Goal: Task Accomplishment & Management: Complete application form

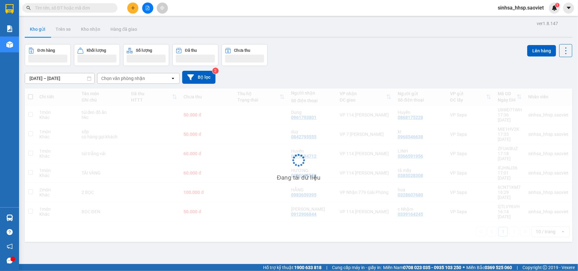
click at [131, 6] on icon "plus" at bounding box center [133, 8] width 4 height 4
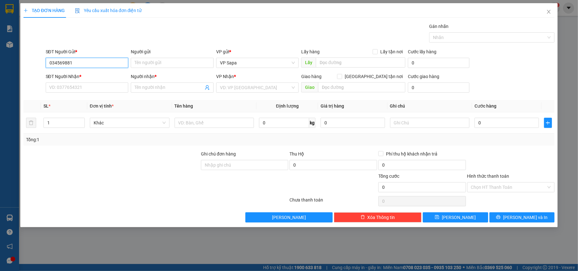
type input "0345698817"
click at [93, 77] on div "0345698817 - LỞ" at bounding box center [86, 75] width 75 height 7
type input "LỞ"
type input "0336124860"
type input "0345698817"
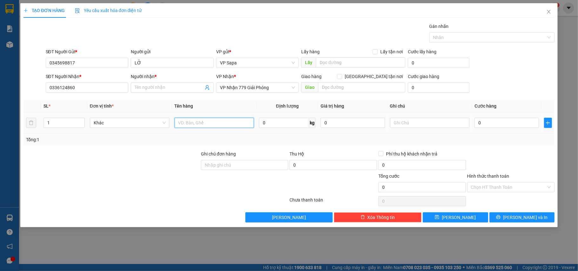
click at [201, 126] on input "text" at bounding box center [214, 123] width 80 height 10
type input "hs"
click at [508, 124] on input "0" at bounding box center [506, 123] width 64 height 10
type input "5"
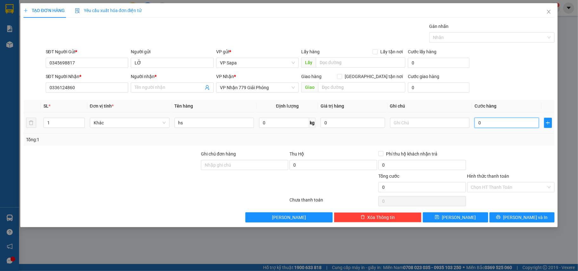
type input "5"
type input "50"
type input "50.000"
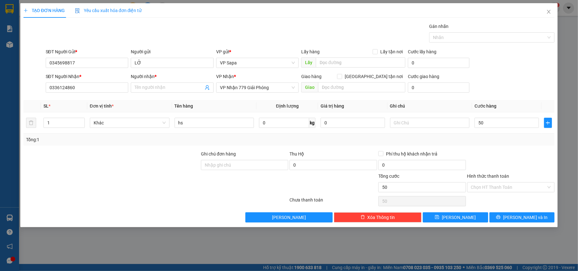
type input "50.000"
click at [505, 149] on div "Transit Pickup Surcharge Ids Transit Deliver Surcharge Ids Transit Deliver Surc…" at bounding box center [288, 123] width 531 height 200
click at [514, 217] on button "[PERSON_NAME] và In" at bounding box center [521, 217] width 65 height 10
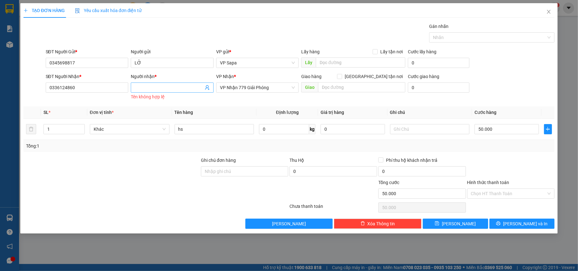
click at [173, 85] on input "Người nhận *" at bounding box center [168, 87] width 69 height 7
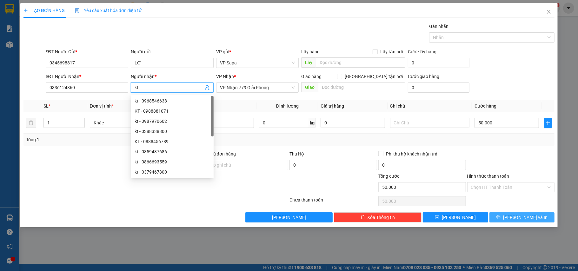
type input "kt"
click at [521, 221] on span "[PERSON_NAME] và In" at bounding box center [525, 217] width 44 height 7
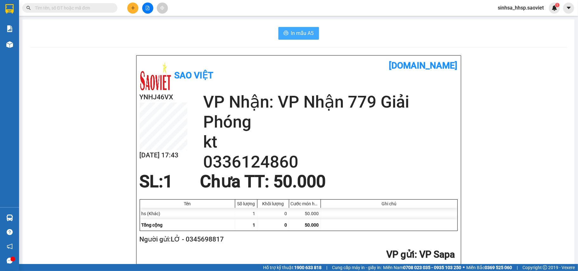
click at [291, 36] on span "In mẫu A5" at bounding box center [302, 33] width 23 height 8
